Goal: Find specific page/section: Find specific page/section

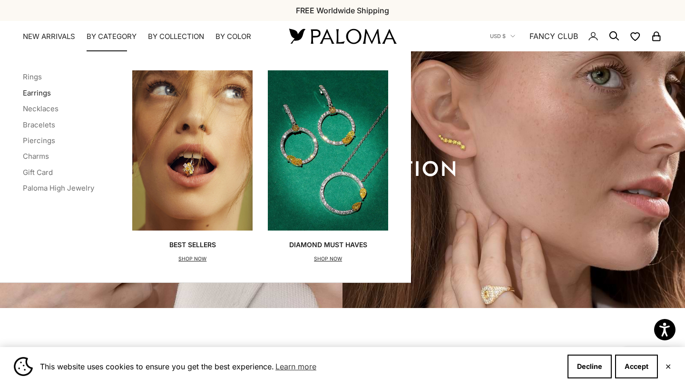
click at [42, 92] on link "Earrings" at bounding box center [37, 92] width 28 height 9
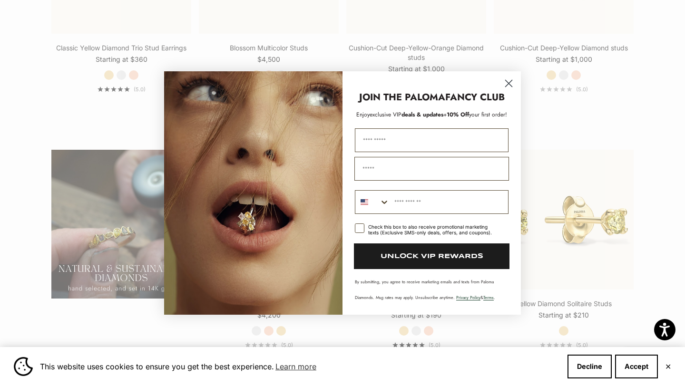
scroll to position [537, 0]
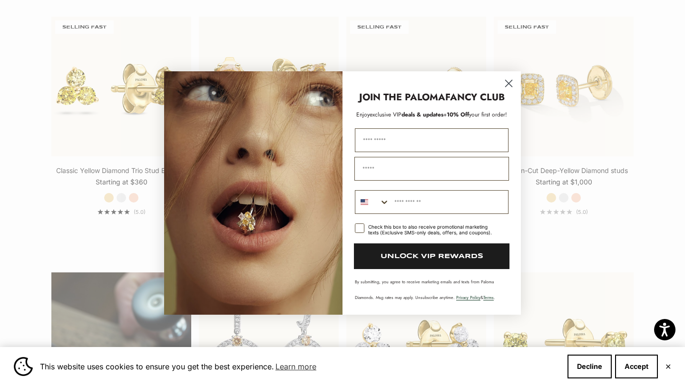
click at [508, 84] on icon "Close dialog" at bounding box center [509, 83] width 7 height 7
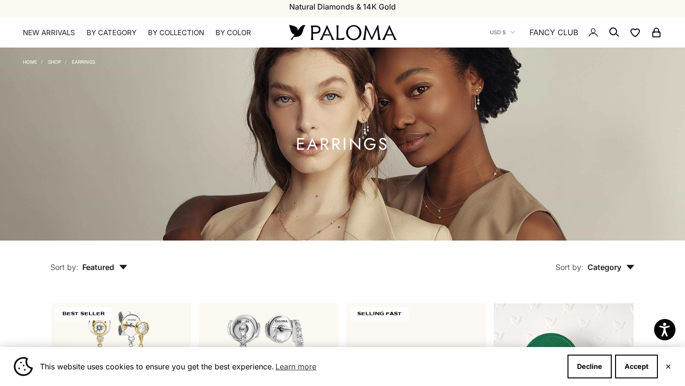
scroll to position [0, 0]
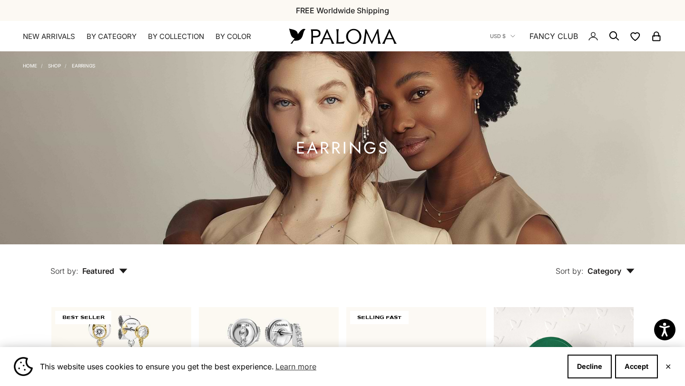
click at [613, 37] on icon "Secondary navigation" at bounding box center [614, 35] width 11 height 11
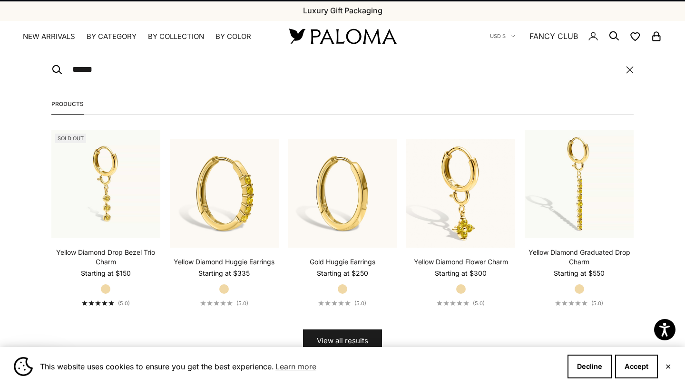
type input "******"
click at [303, 330] on button "View all results" at bounding box center [342, 341] width 79 height 23
